Goal: Task Accomplishment & Management: Use online tool/utility

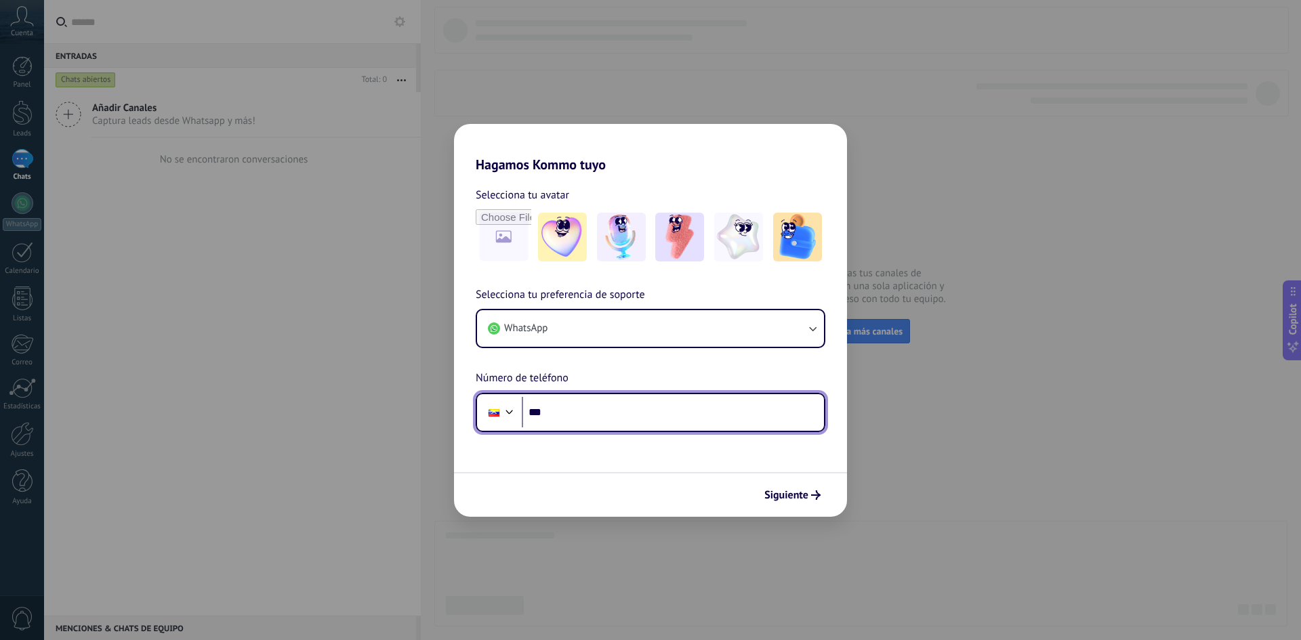
click at [566, 413] on input "***" at bounding box center [673, 412] width 302 height 31
type input "**********"
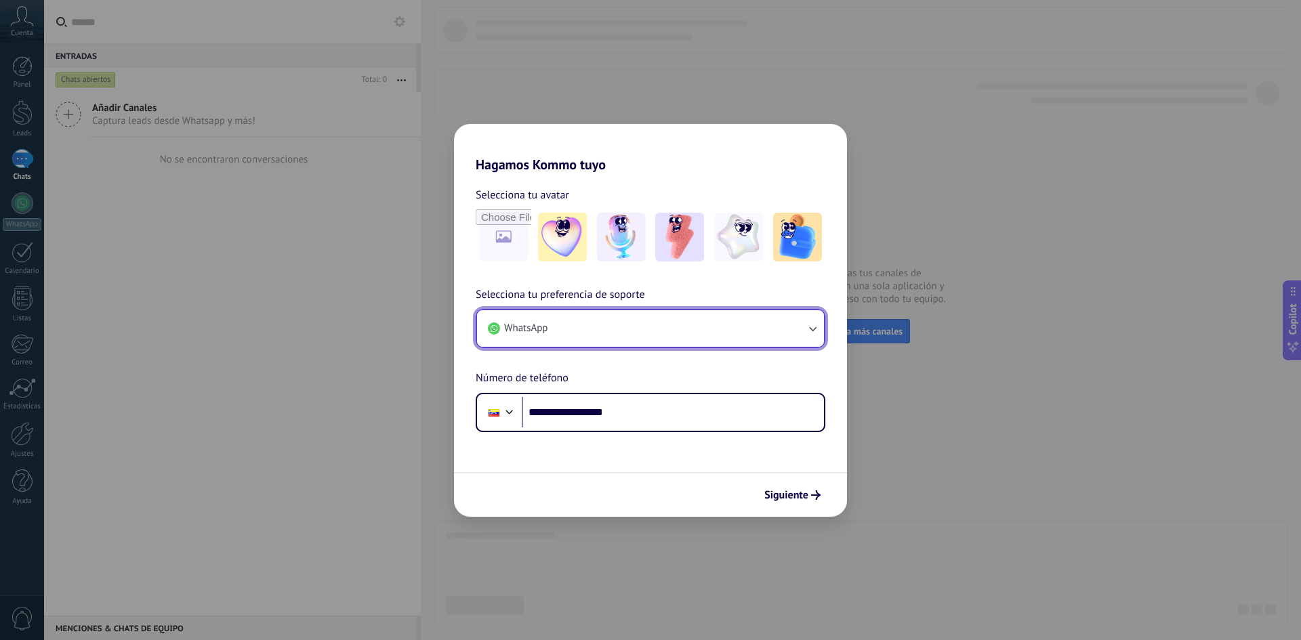
click at [601, 321] on button "WhatsApp" at bounding box center [650, 328] width 347 height 37
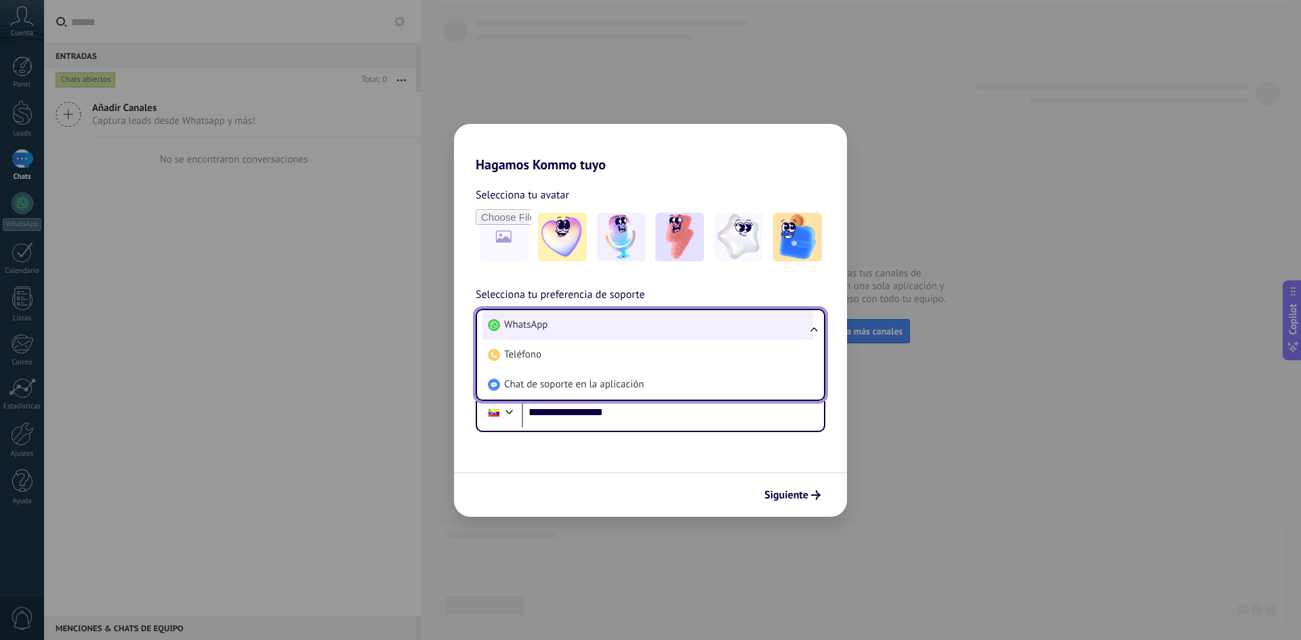
click at [559, 324] on li "WhatsApp" at bounding box center [647, 325] width 331 height 30
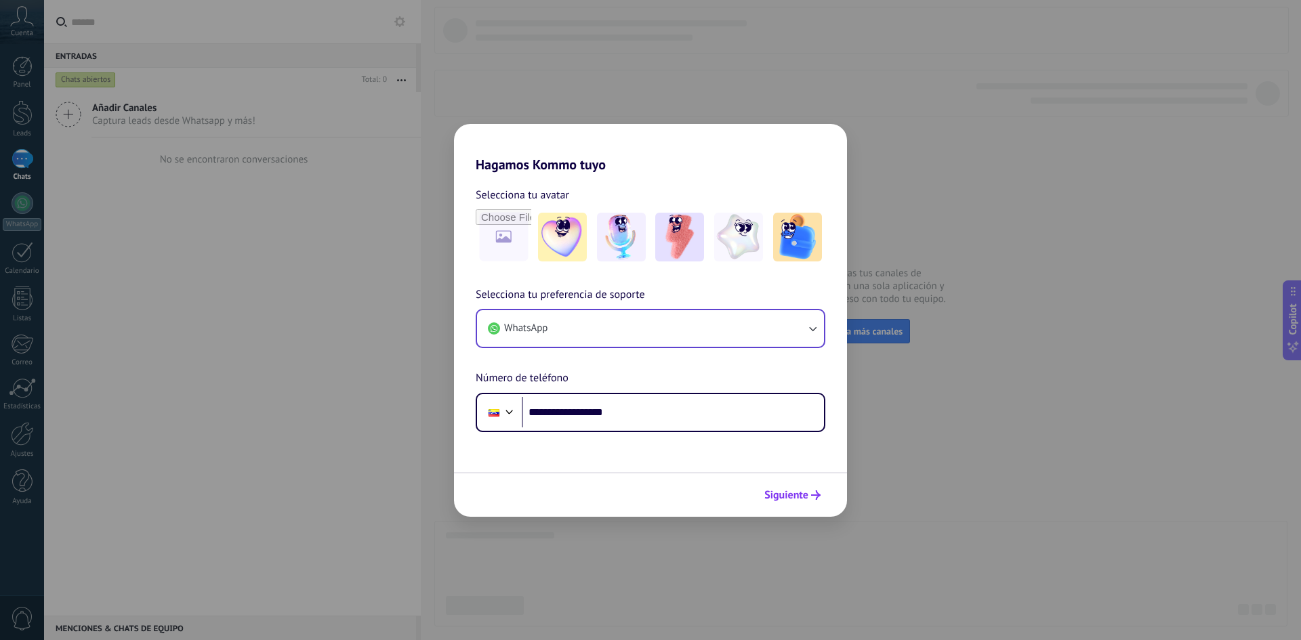
click at [792, 497] on span "Siguiente" at bounding box center [786, 494] width 44 height 9
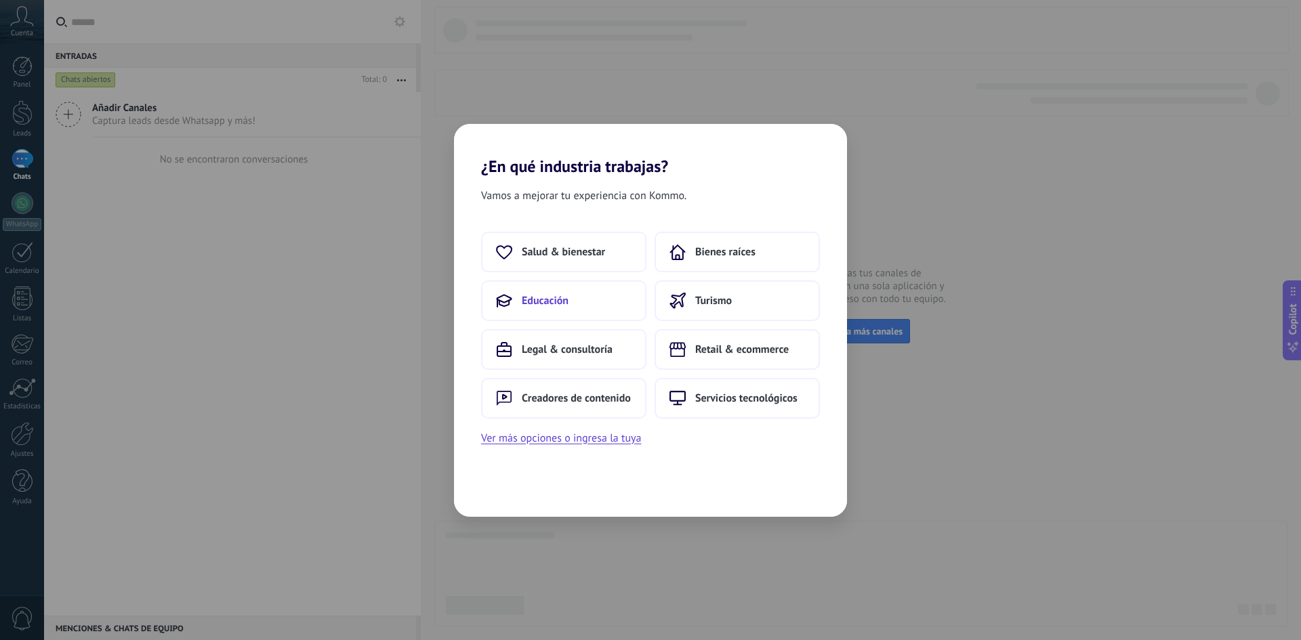
click at [556, 300] on span "Educación" at bounding box center [545, 301] width 47 height 14
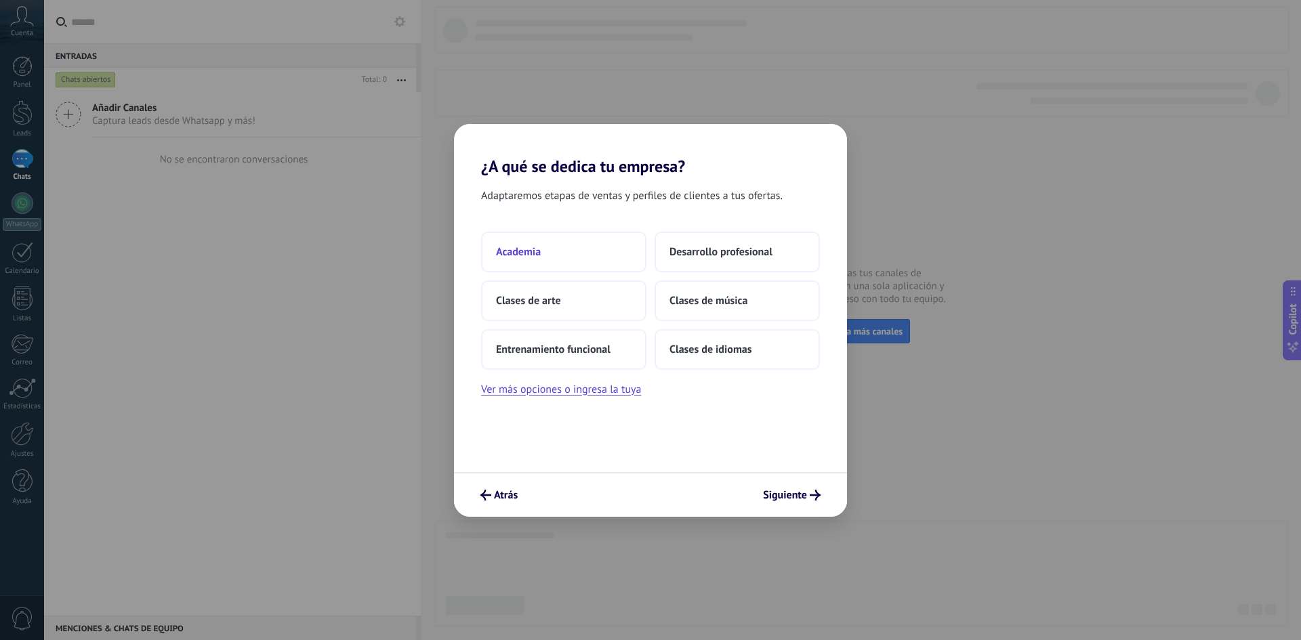
click at [534, 256] on span "Academia" at bounding box center [518, 252] width 45 height 14
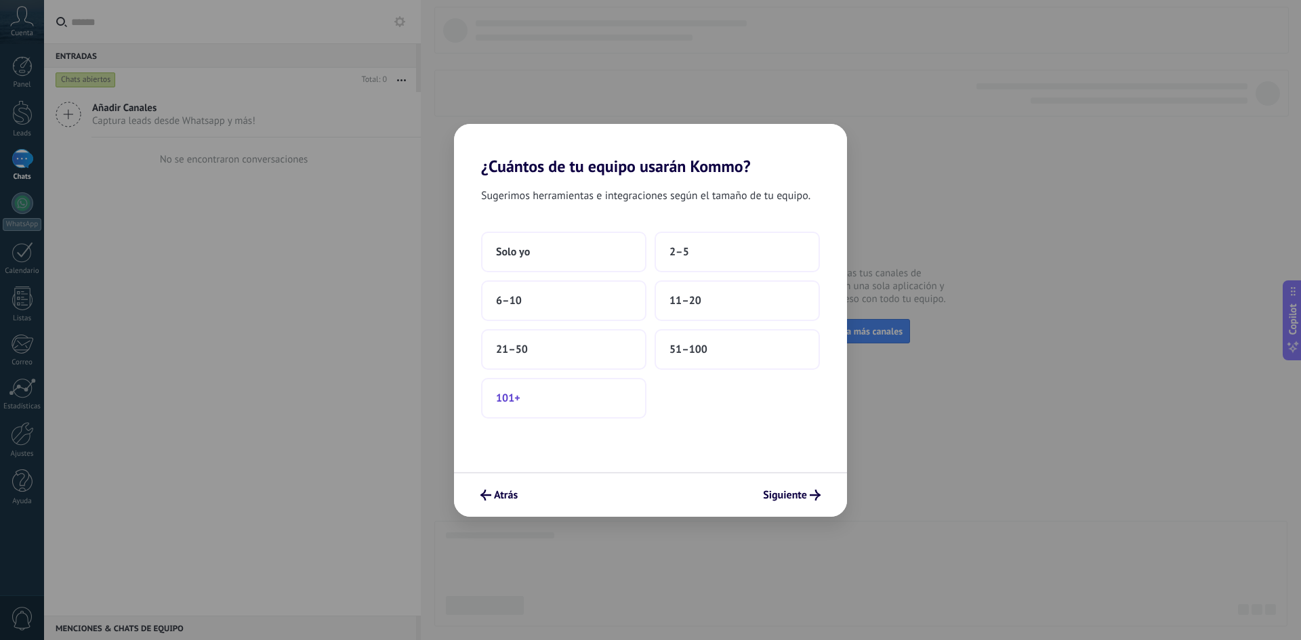
click at [513, 395] on span "101+" at bounding box center [508, 399] width 24 height 14
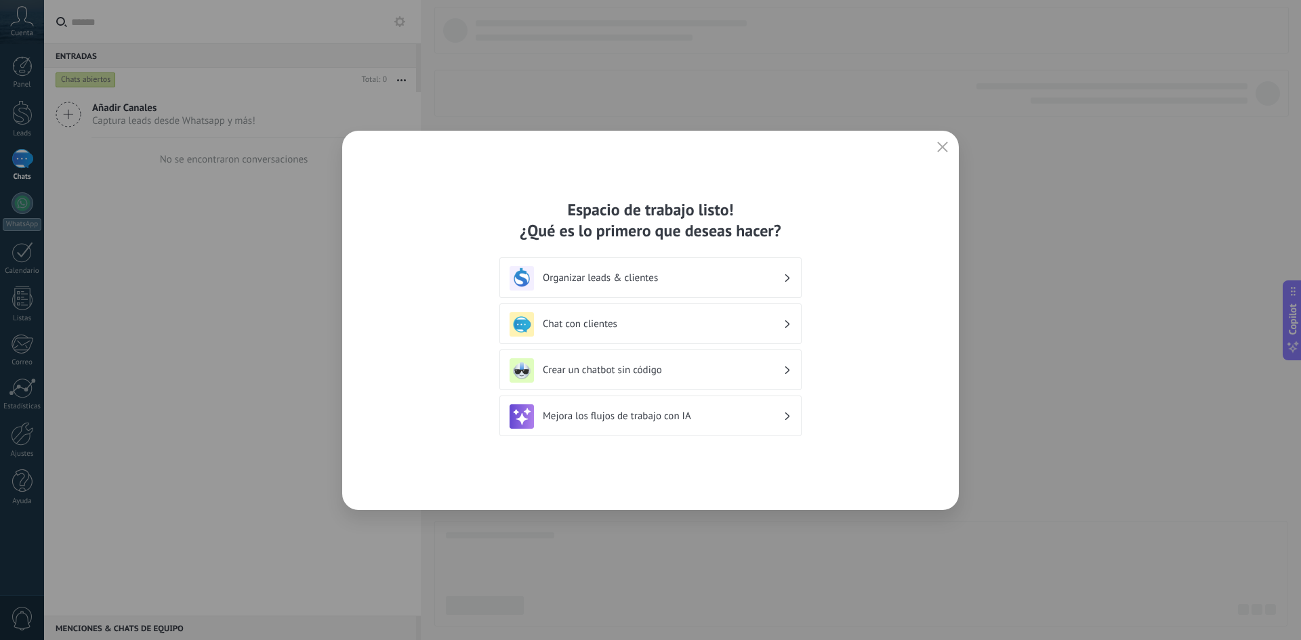
click at [790, 324] on div "Chat con clientes" at bounding box center [650, 324] width 282 height 24
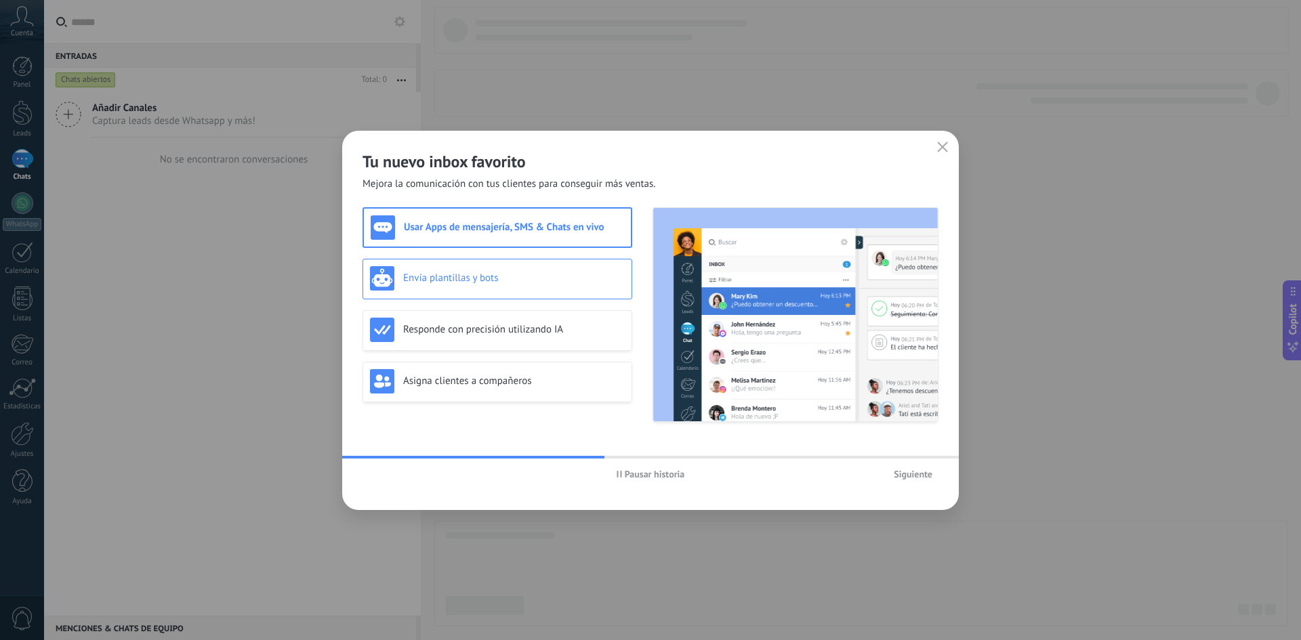
click at [455, 287] on div "Envía plantillas y bots" at bounding box center [497, 278] width 255 height 24
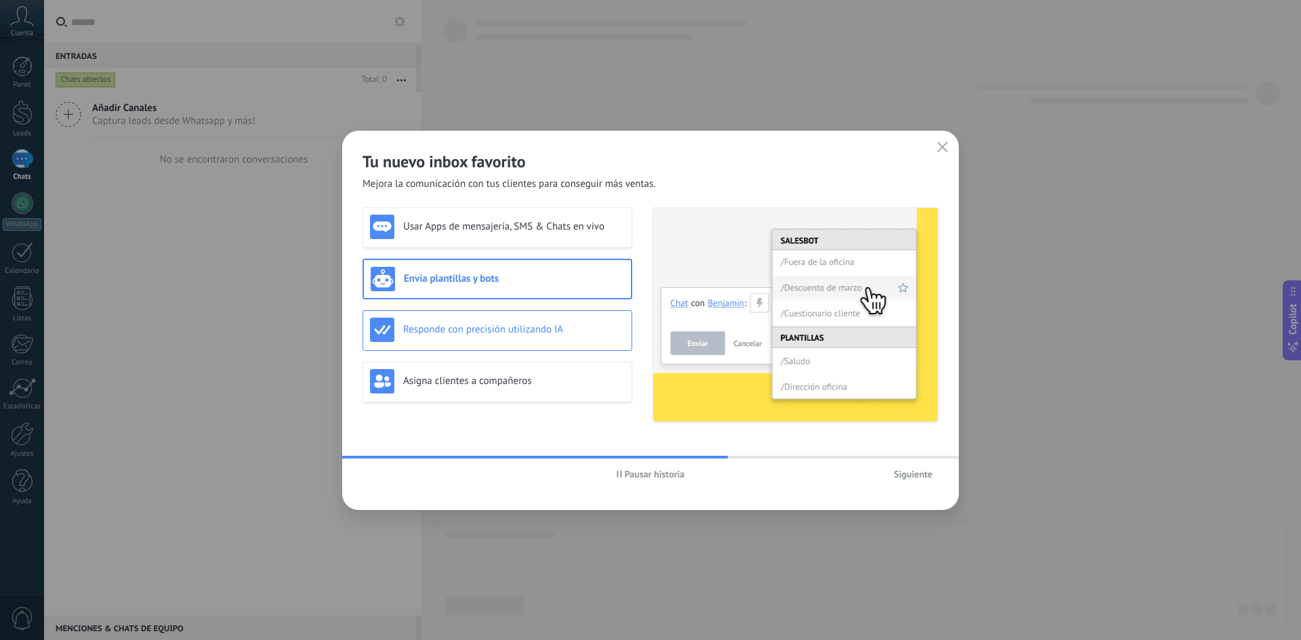
click at [496, 335] on h3 "Responde con precisión utilizando IA" at bounding box center [513, 329] width 221 height 13
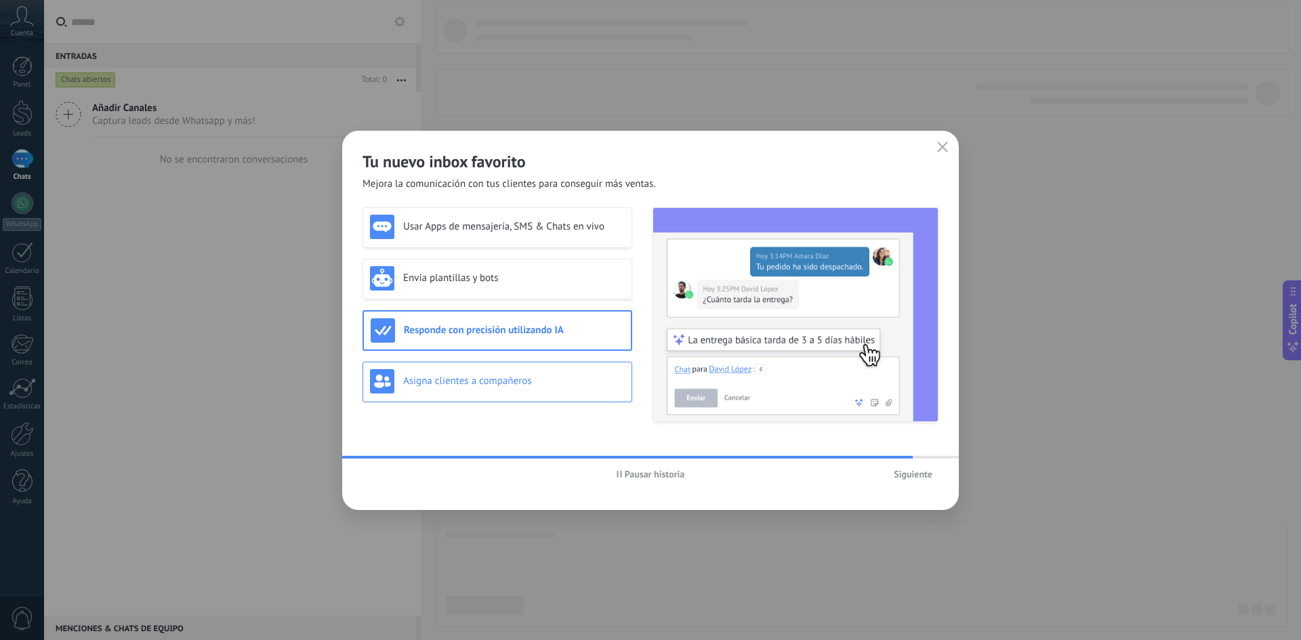
click at [485, 384] on h3 "Asigna clientes a compañeros" at bounding box center [513, 381] width 221 height 13
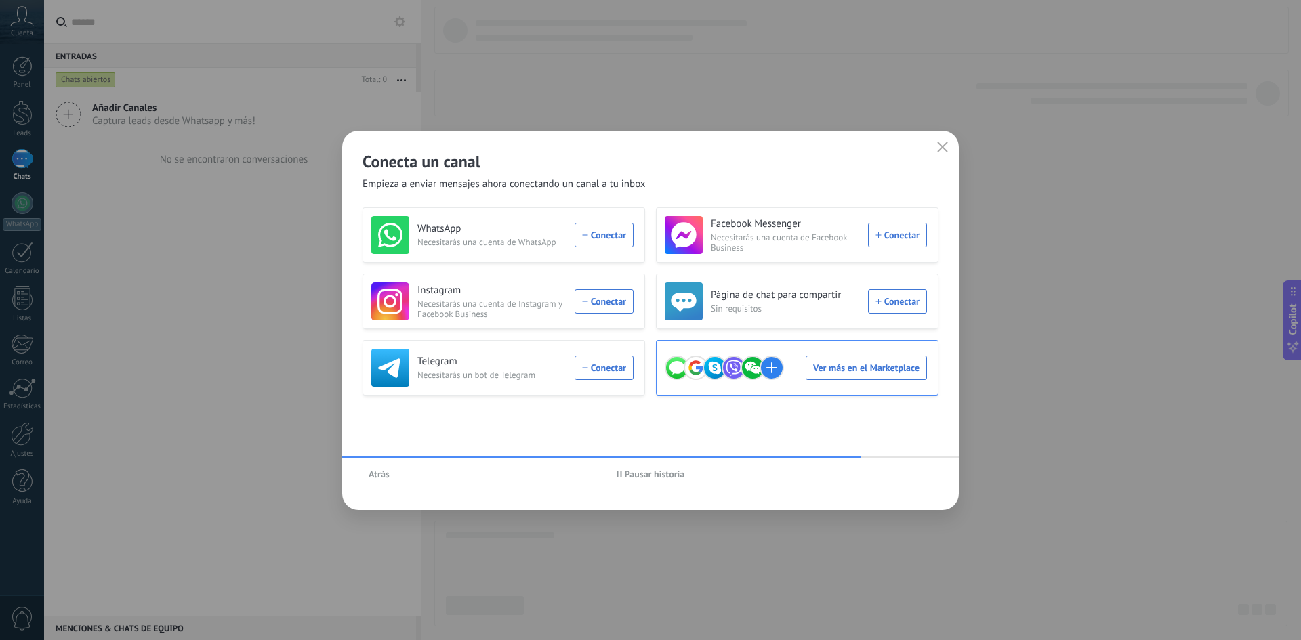
click at [827, 361] on div "Ver más en el Marketplace" at bounding box center [795, 368] width 262 height 38
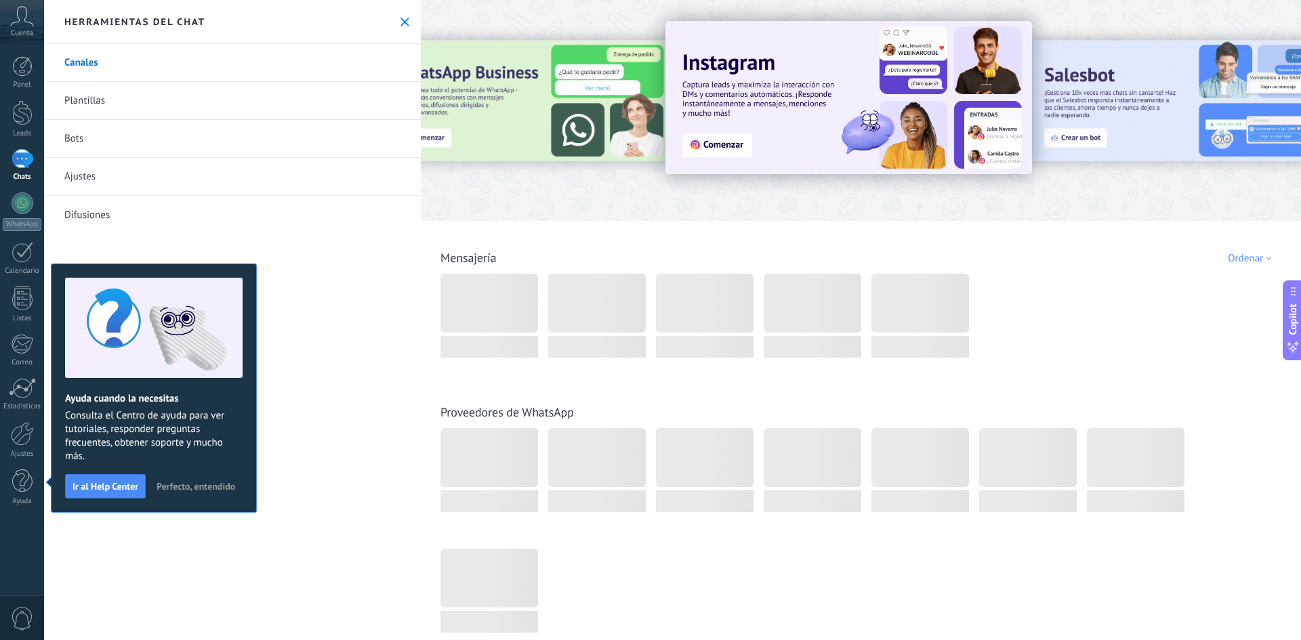
click at [44, 0] on ose-notification at bounding box center [44, 0] width 0 height 0
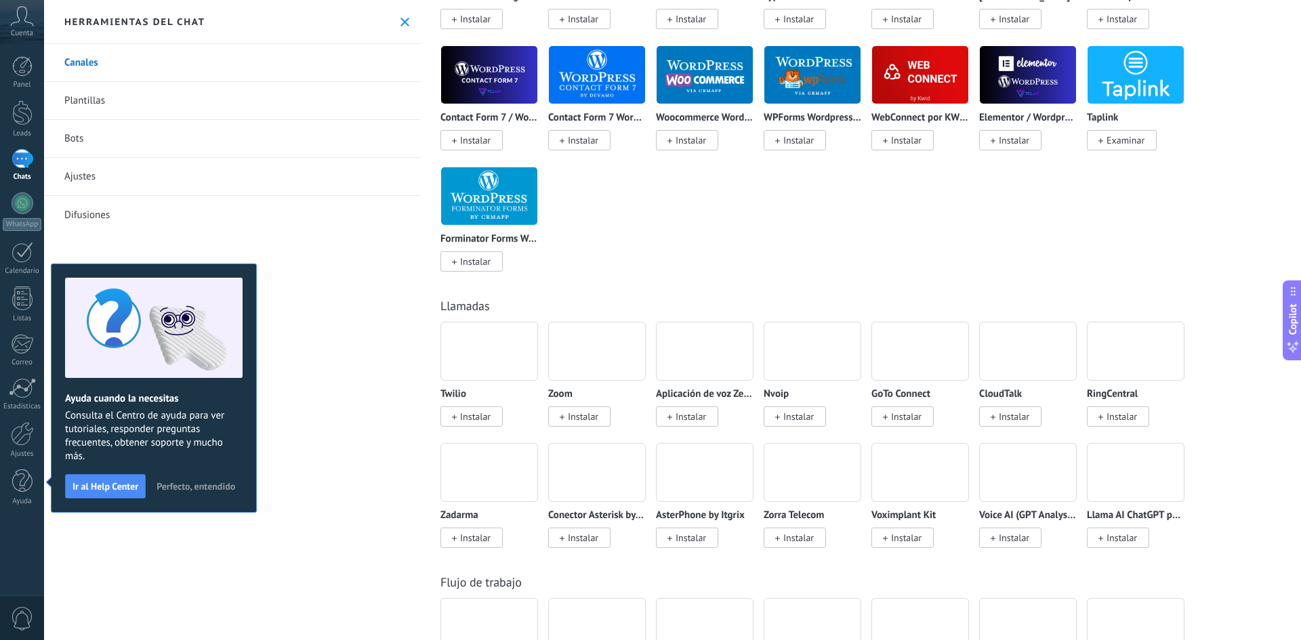
scroll to position [1219, 0]
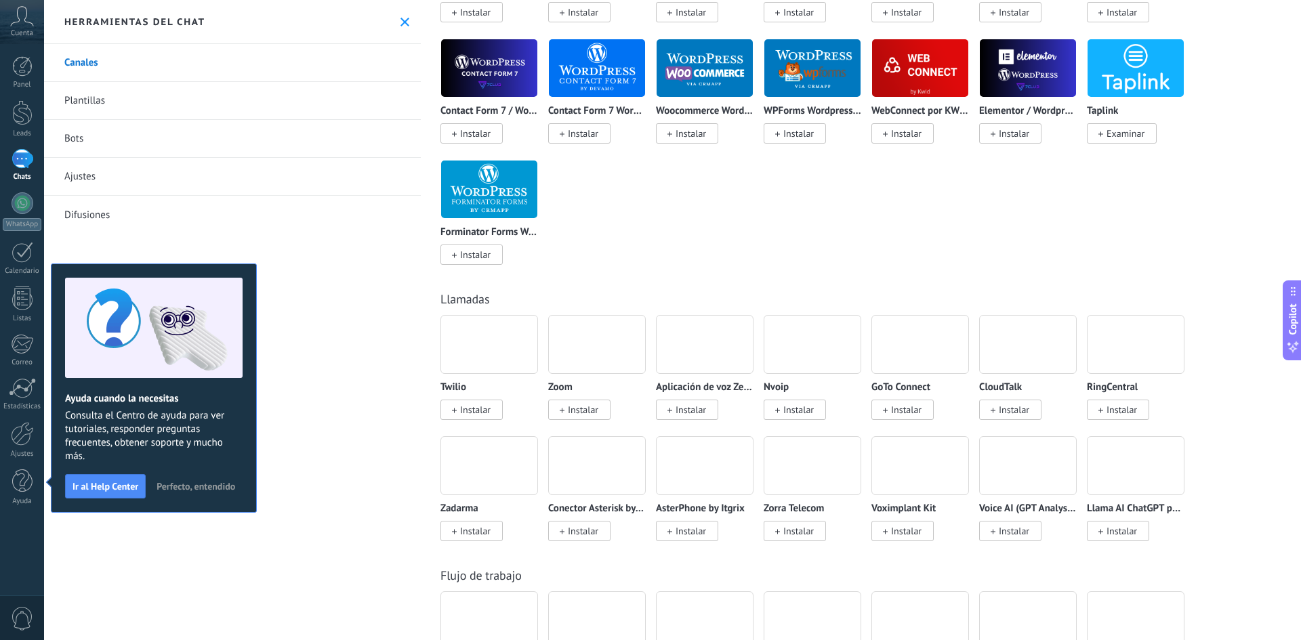
click at [187, 485] on span "Perfecto, entendido" at bounding box center [195, 486] width 79 height 9
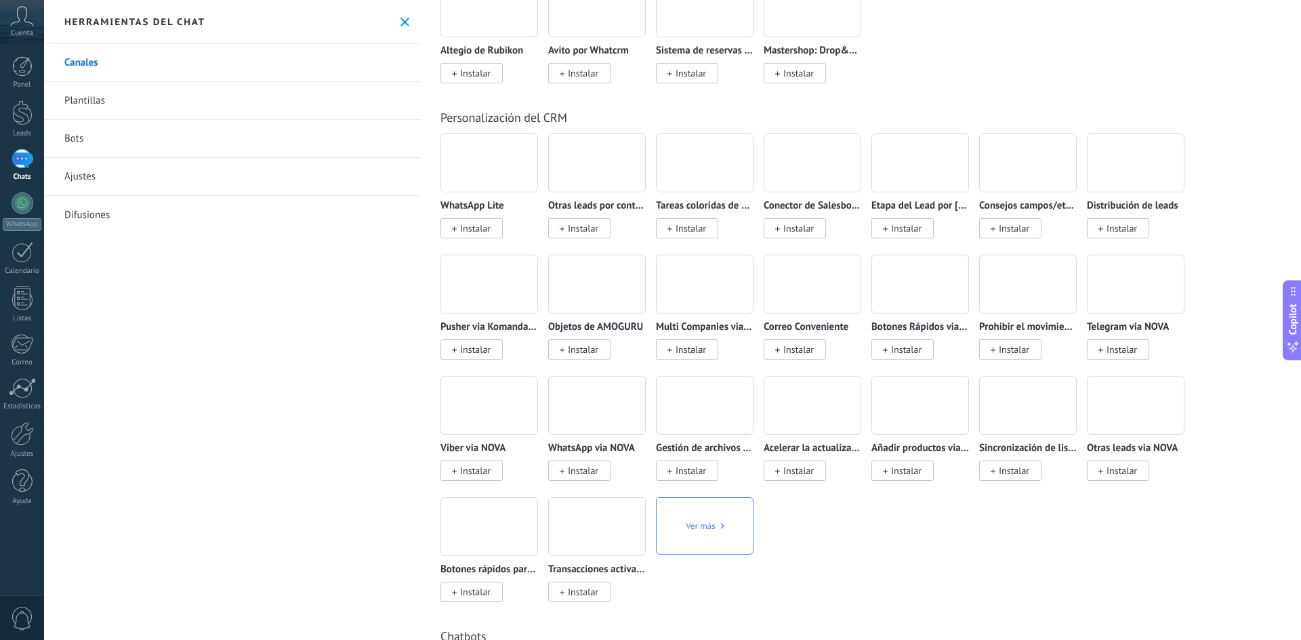
scroll to position [2709, 0]
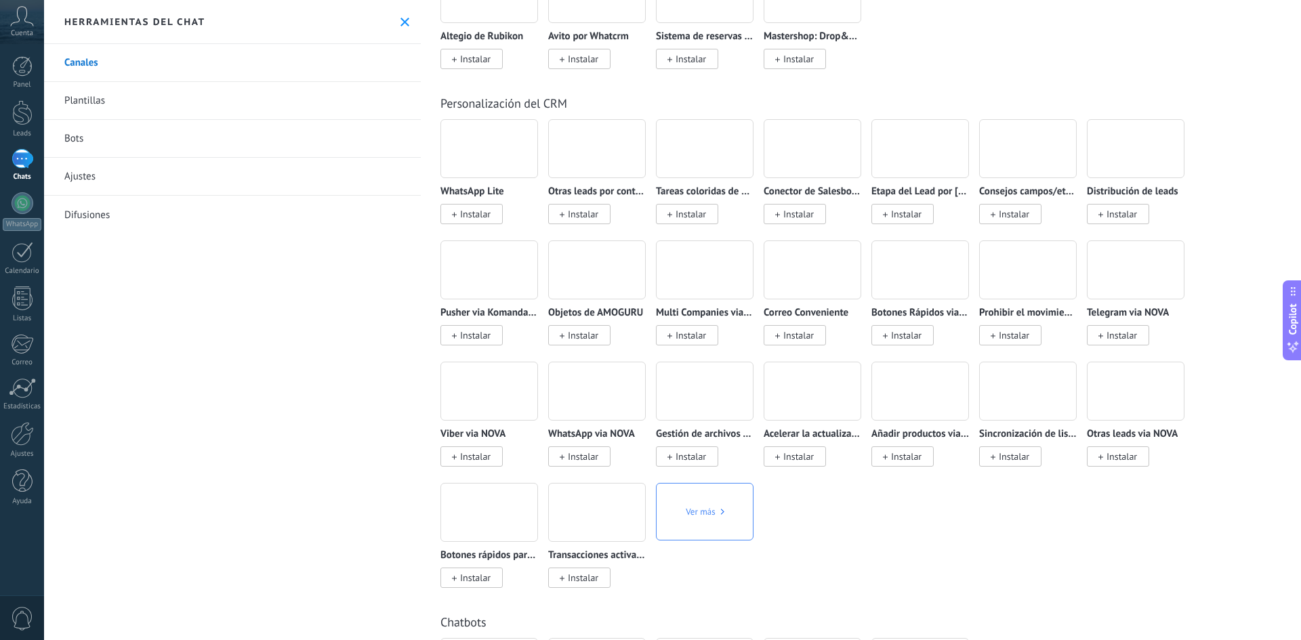
click at [473, 211] on span "Instalar" at bounding box center [475, 214] width 30 height 12
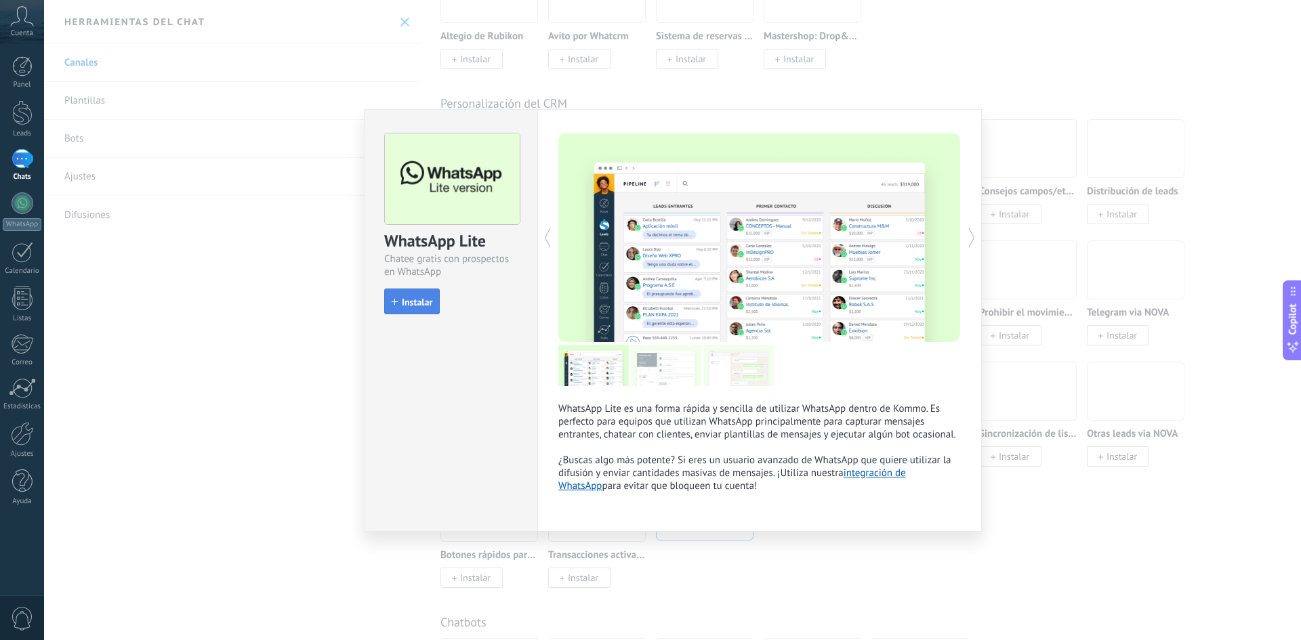
click at [410, 297] on span "Instalar" at bounding box center [417, 301] width 30 height 9
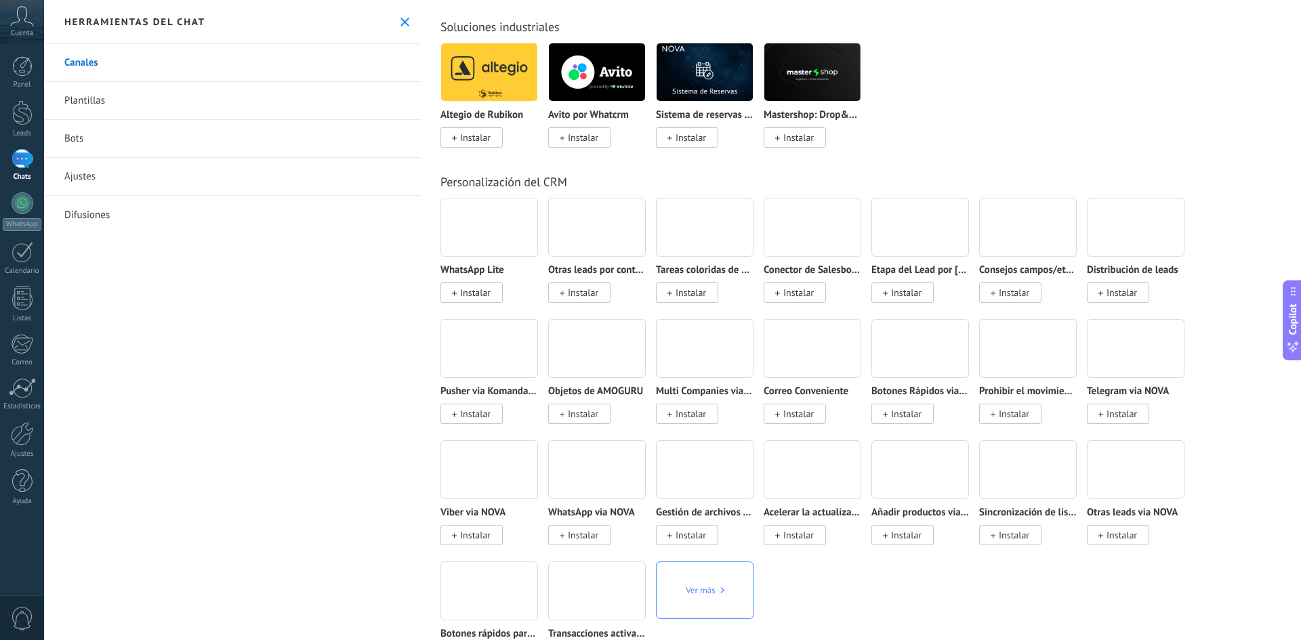
scroll to position [2642, 0]
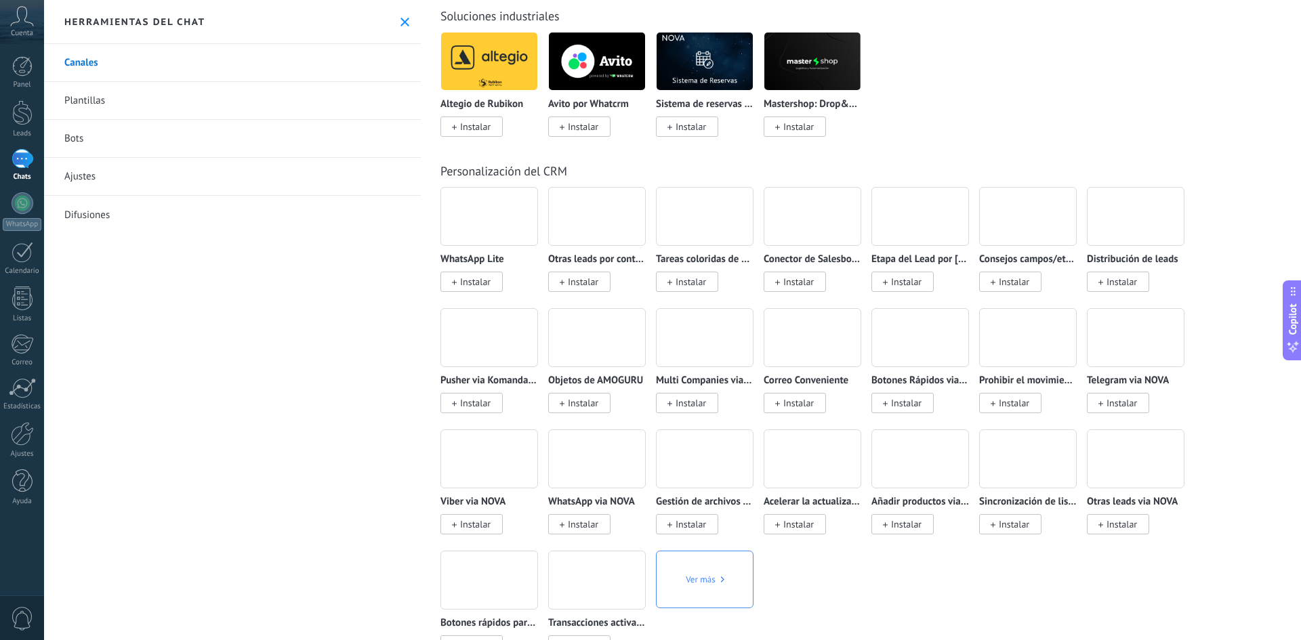
click at [480, 281] on span "Instalar" at bounding box center [475, 282] width 30 height 12
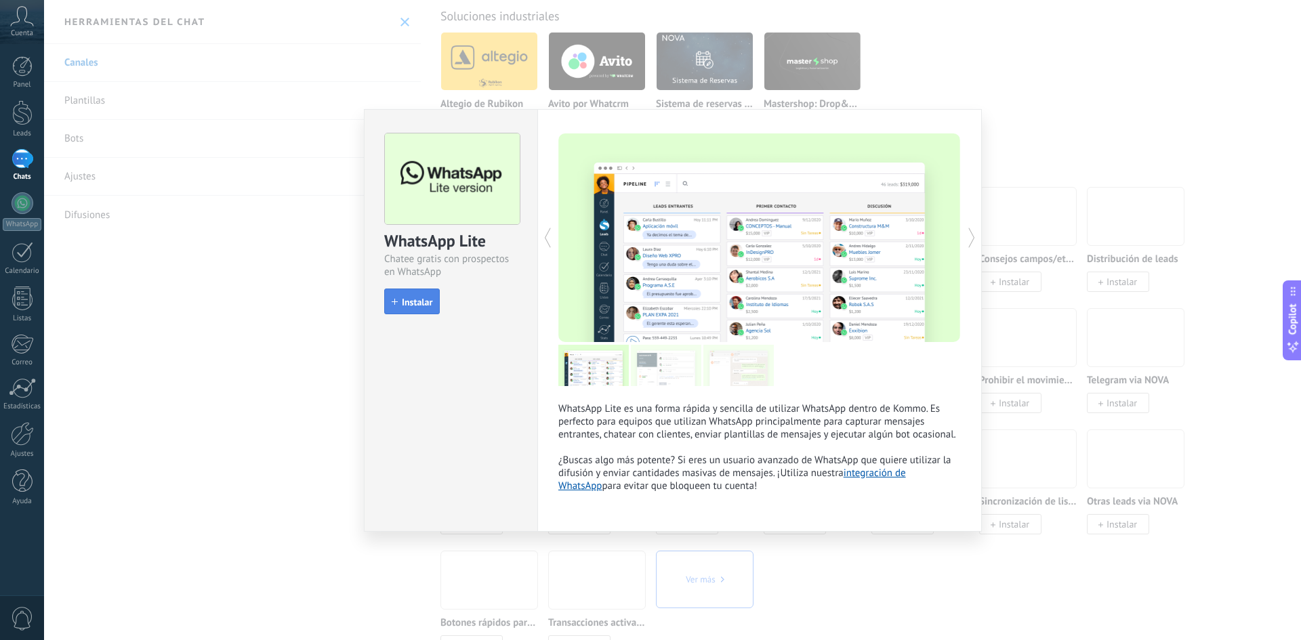
click at [408, 313] on button "Instalar" at bounding box center [412, 302] width 56 height 26
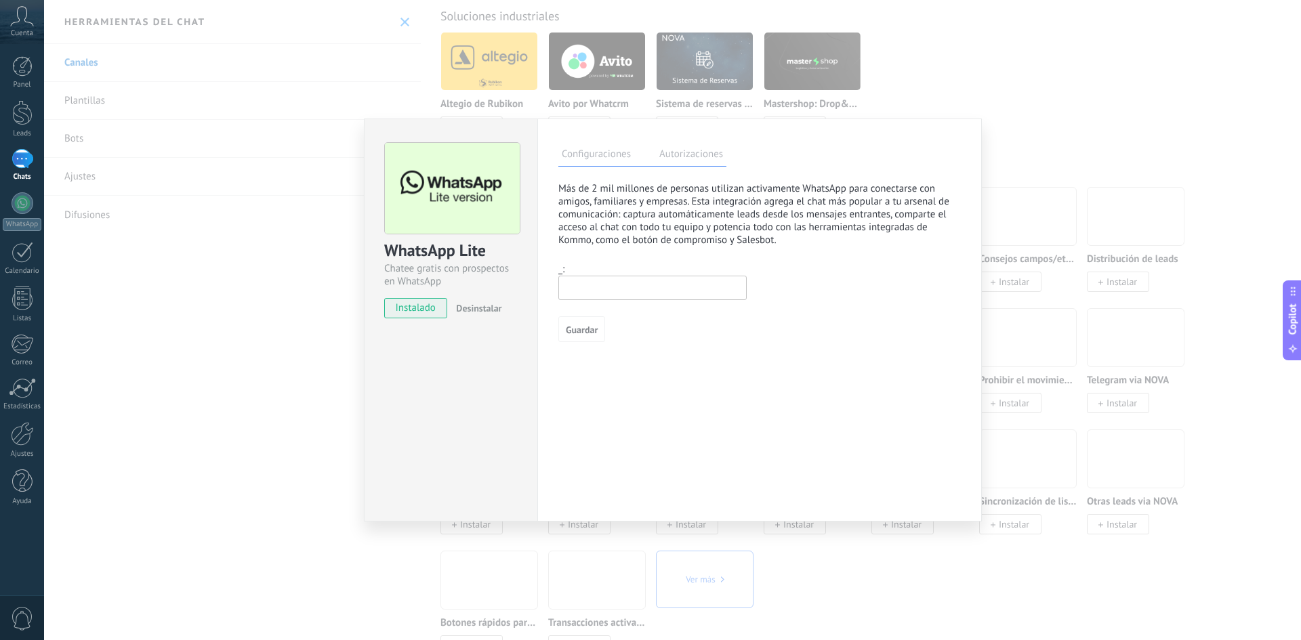
click at [585, 294] on input "text" at bounding box center [652, 288] width 188 height 24
click at [628, 292] on input "text" at bounding box center [652, 288] width 188 height 24
click at [667, 148] on label "Autorizaciones" at bounding box center [691, 156] width 70 height 20
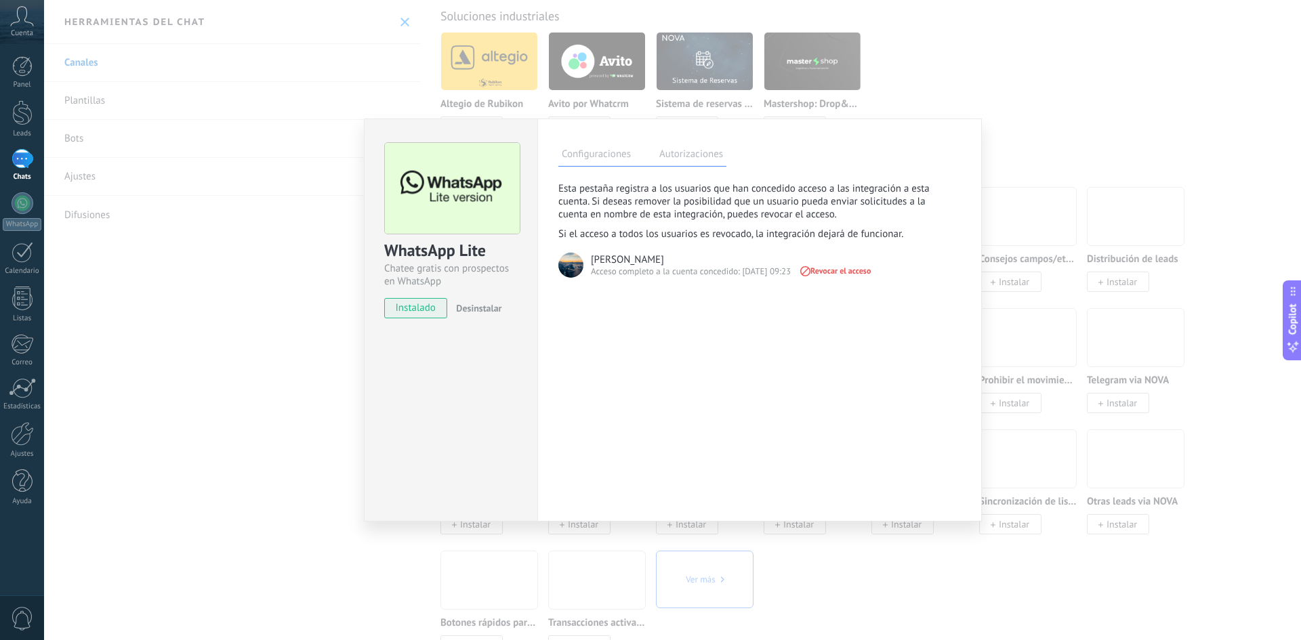
click at [600, 151] on label "Configuraciones" at bounding box center [596, 156] width 76 height 20
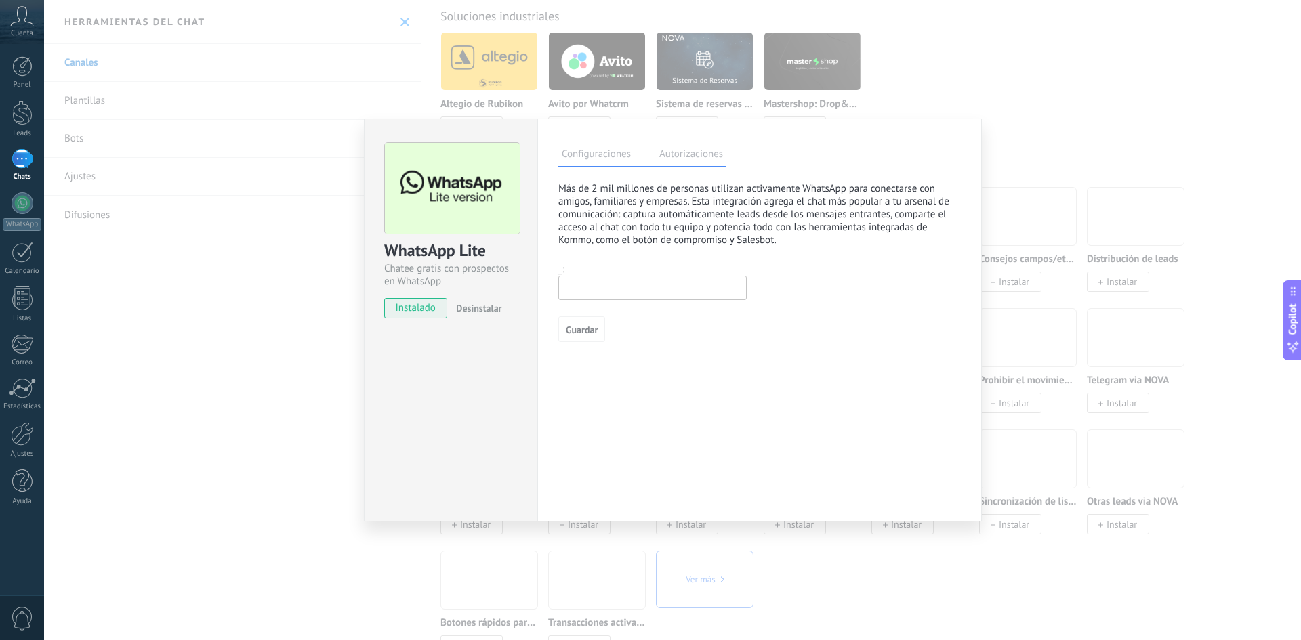
click at [621, 291] on input "text" at bounding box center [652, 288] width 188 height 24
type input "**********"
click at [582, 329] on span "Guardar" at bounding box center [582, 329] width 32 height 9
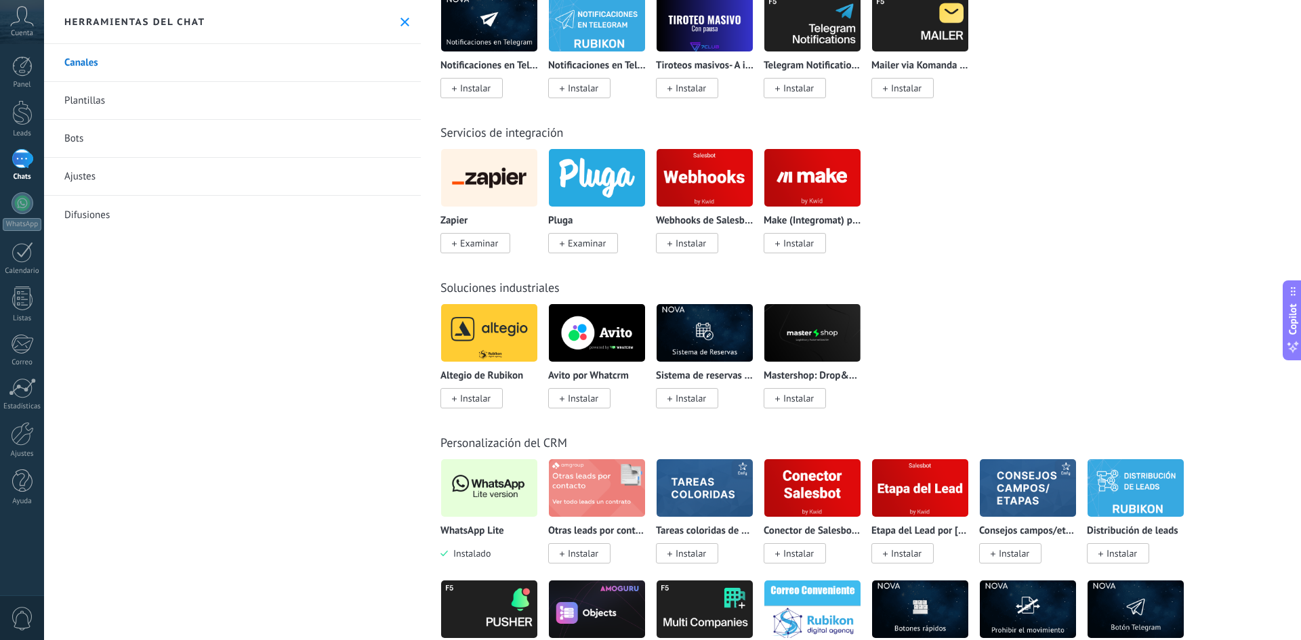
scroll to position [2574, 0]
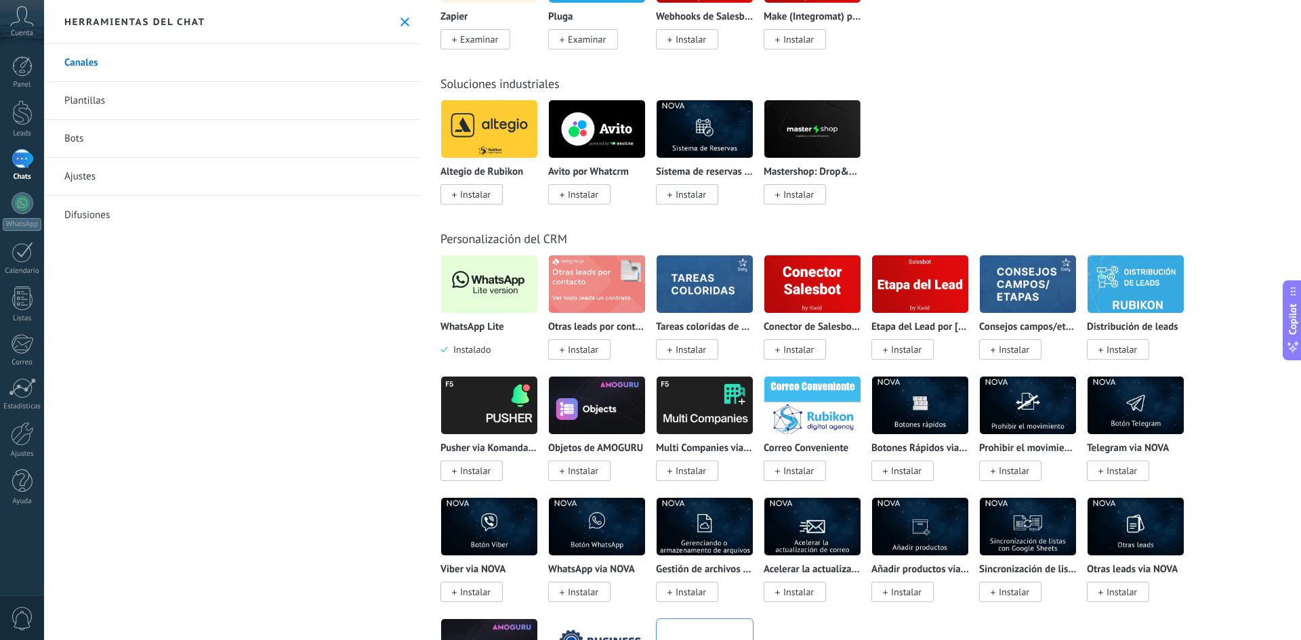
click at [485, 284] on img at bounding box center [489, 284] width 96 height 66
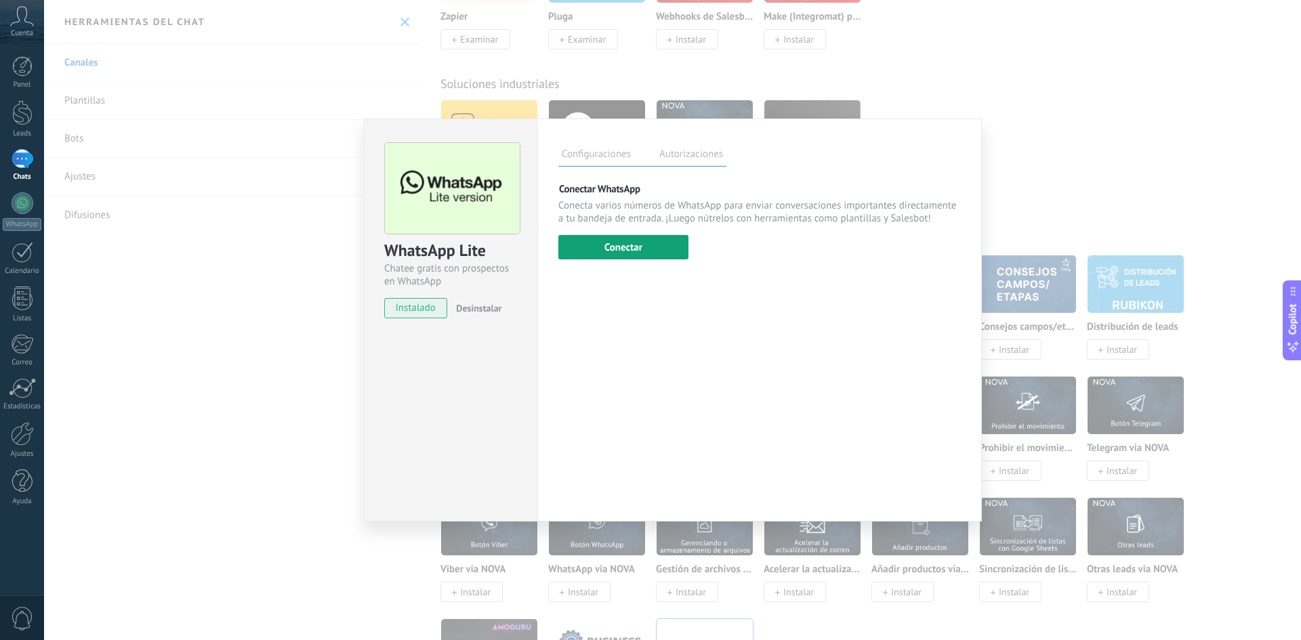
click at [615, 248] on button "Conectar" at bounding box center [623, 247] width 130 height 24
